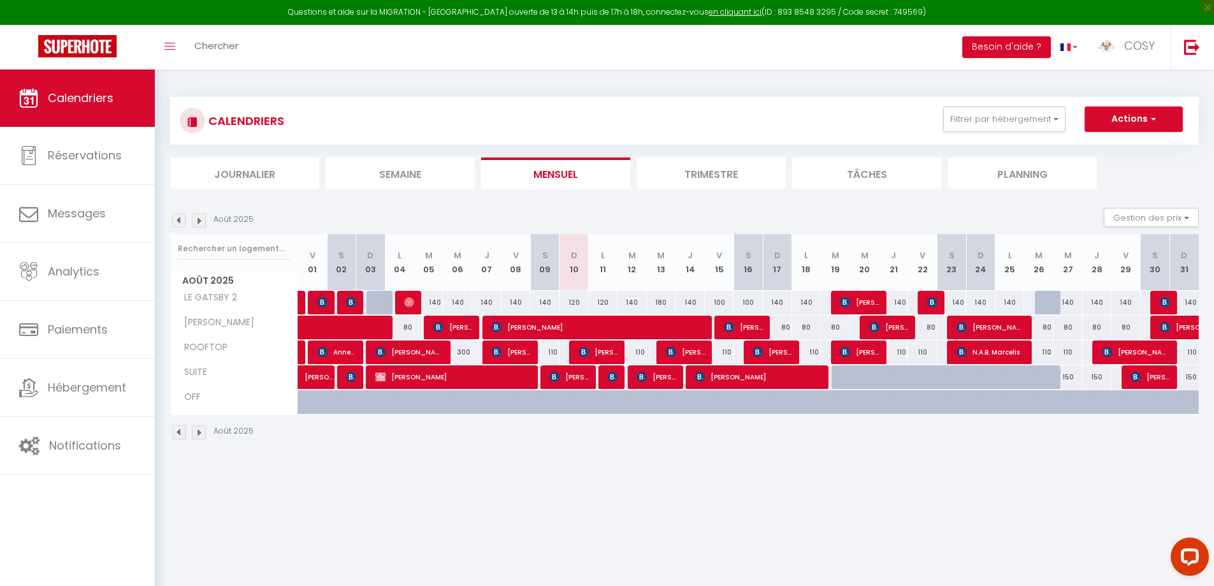
click at [659, 303] on div "180" at bounding box center [661, 303] width 29 height 24
type input "180"
type input "Mer 13 Août 2025"
type input "[DEMOGRAPHIC_DATA] 14 Août 2025"
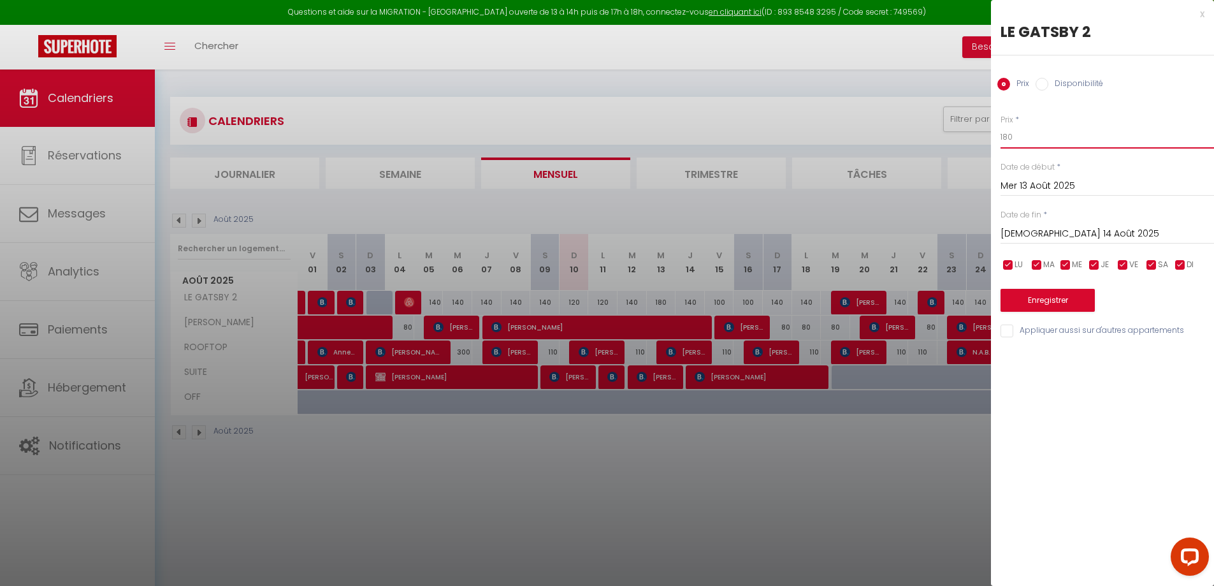
drag, startPoint x: 1028, startPoint y: 144, endPoint x: 959, endPoint y: 143, distance: 69.5
click at [959, 143] on body "Questions et aide sur la MIGRATION - [GEOGRAPHIC_DATA] ouverte de 13 à 14h puis…" at bounding box center [607, 362] width 1214 height 586
type input "140"
click at [1058, 299] on button "Enregistrer" at bounding box center [1047, 300] width 94 height 23
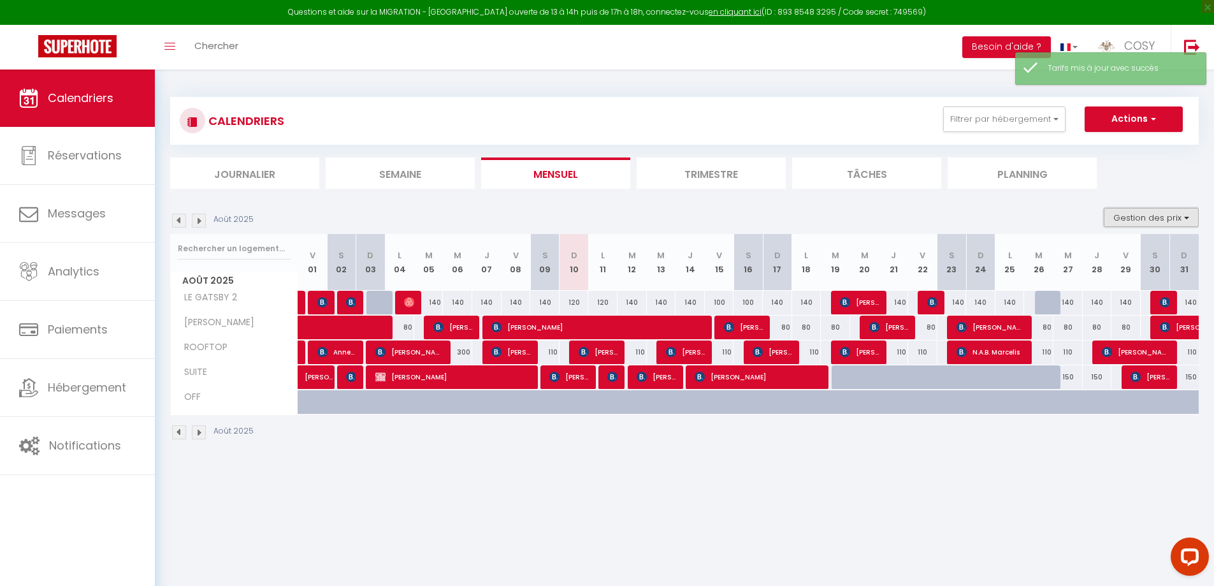
click at [1142, 223] on button "Gestion des prix" at bounding box center [1151, 217] width 95 height 19
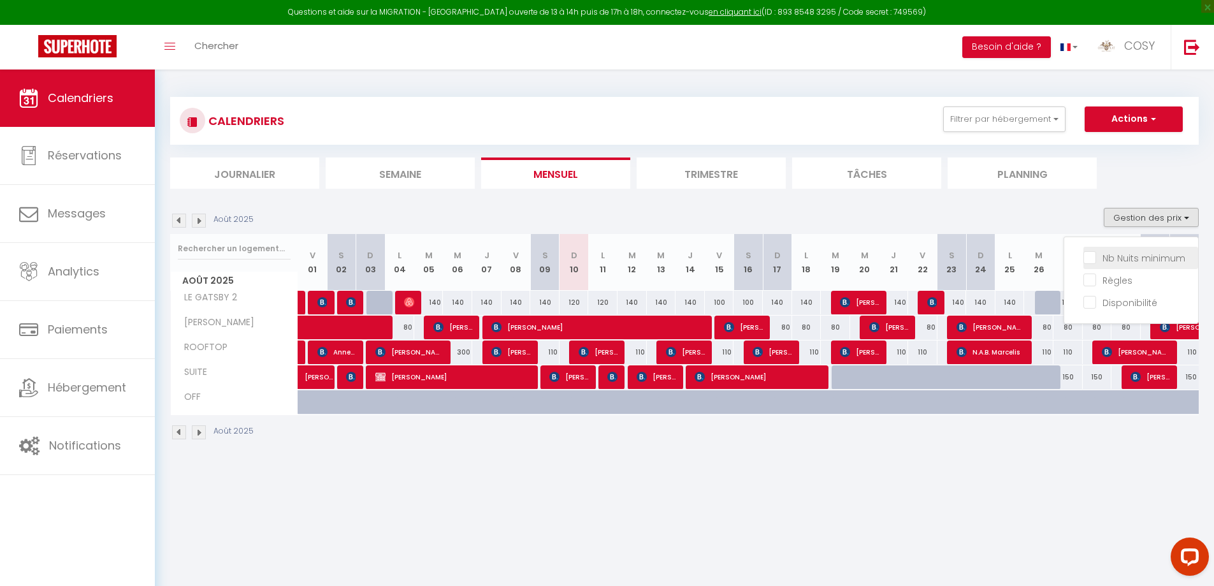
click at [1121, 263] on span "Nb Nuits minimum" at bounding box center [1143, 258] width 83 height 13
click at [1121, 263] on input "Nb Nuits minimum" at bounding box center [1140, 256] width 115 height 13
